Goal: Use online tool/utility: Utilize a website feature to perform a specific function

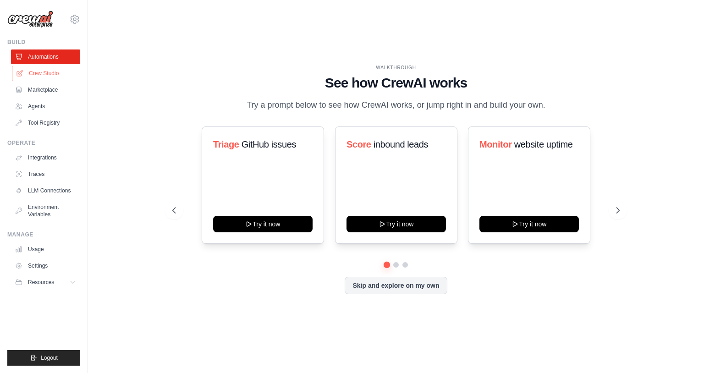
click at [43, 76] on link "Crew Studio" at bounding box center [46, 73] width 69 height 15
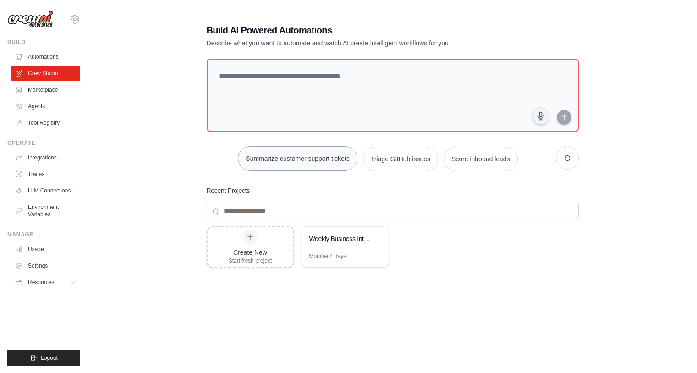
click at [273, 162] on button "Summarize customer support tickets" at bounding box center [297, 158] width 119 height 25
